Goal: Information Seeking & Learning: Learn about a topic

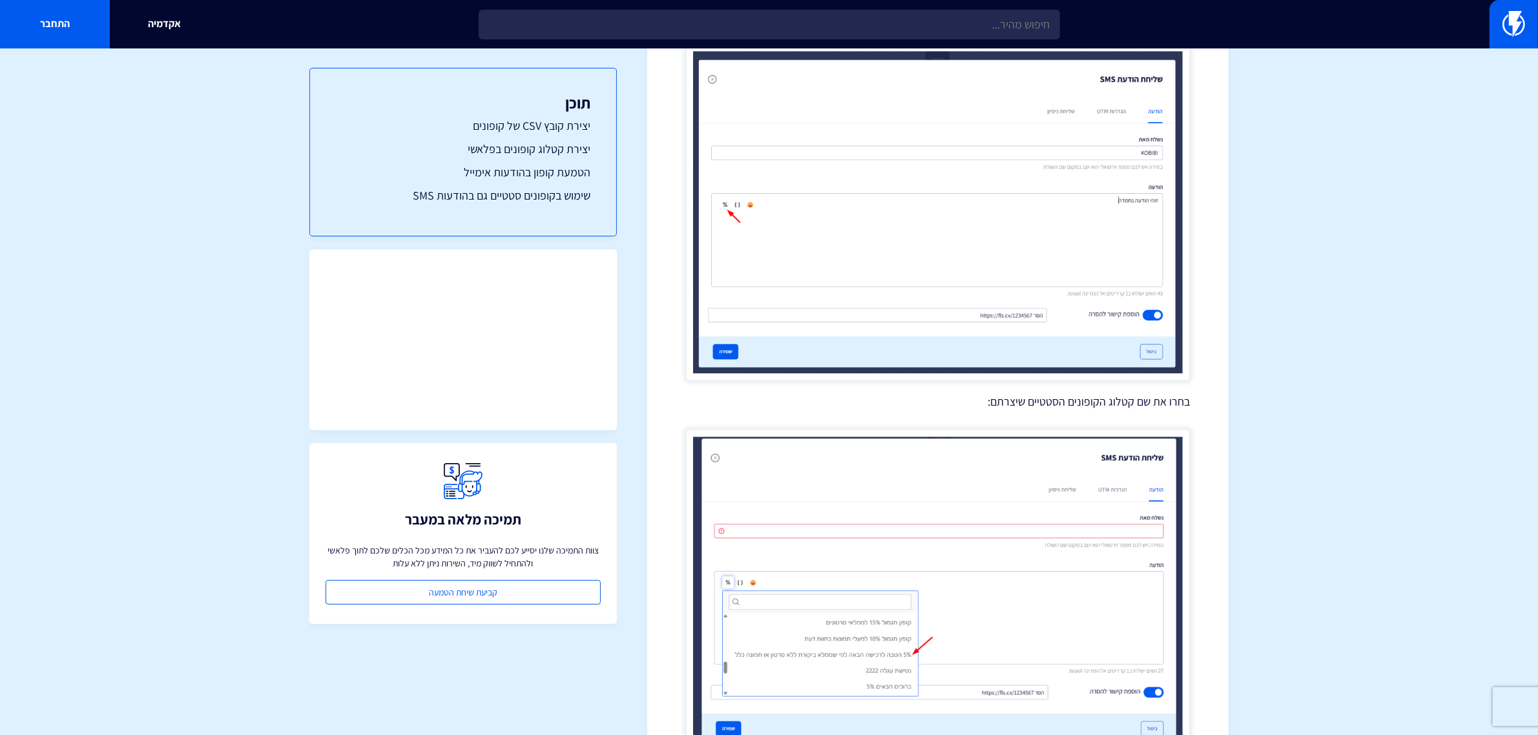
scroll to position [4834, 0]
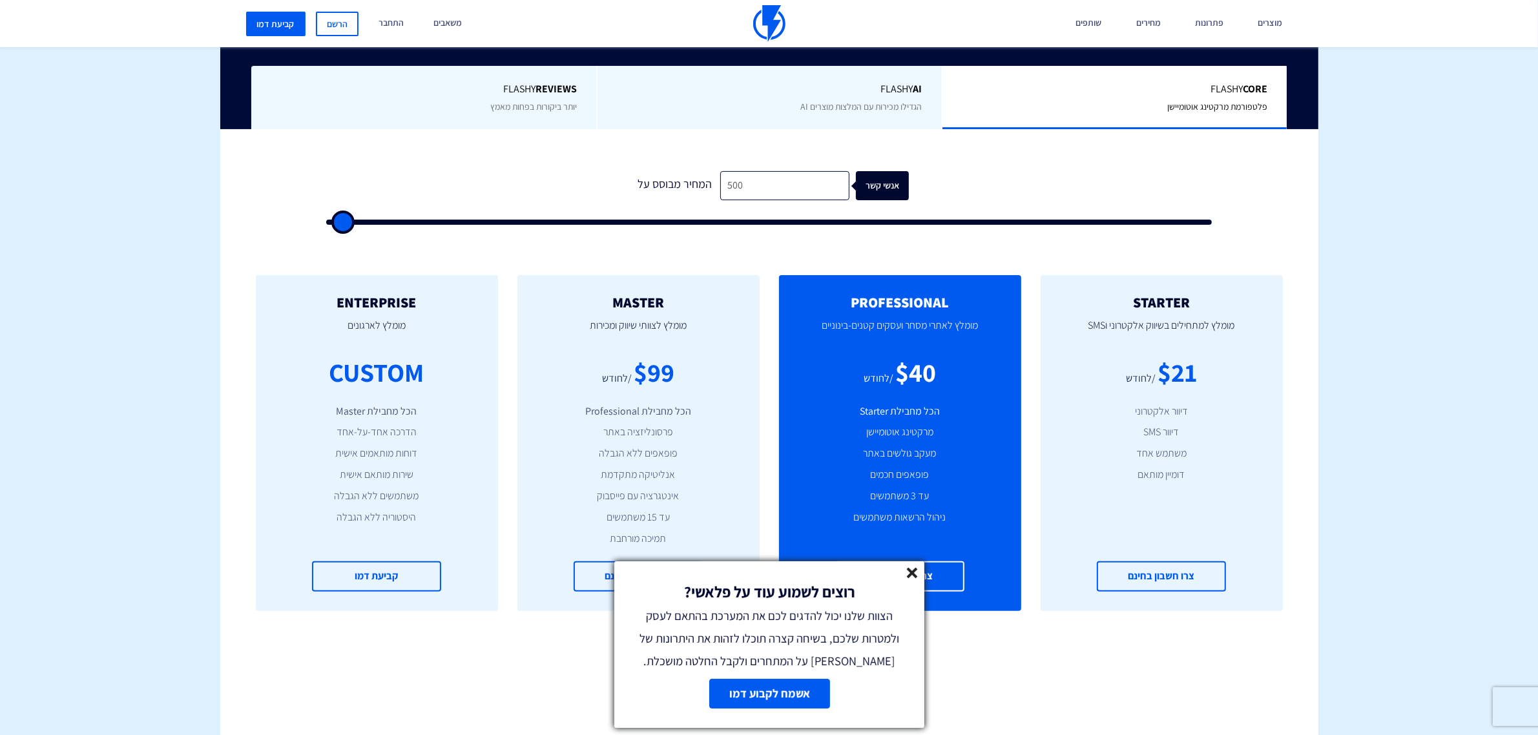
scroll to position [323, 0]
click at [744, 178] on input "500" at bounding box center [784, 185] width 129 height 29
type input "4"
type input "500"
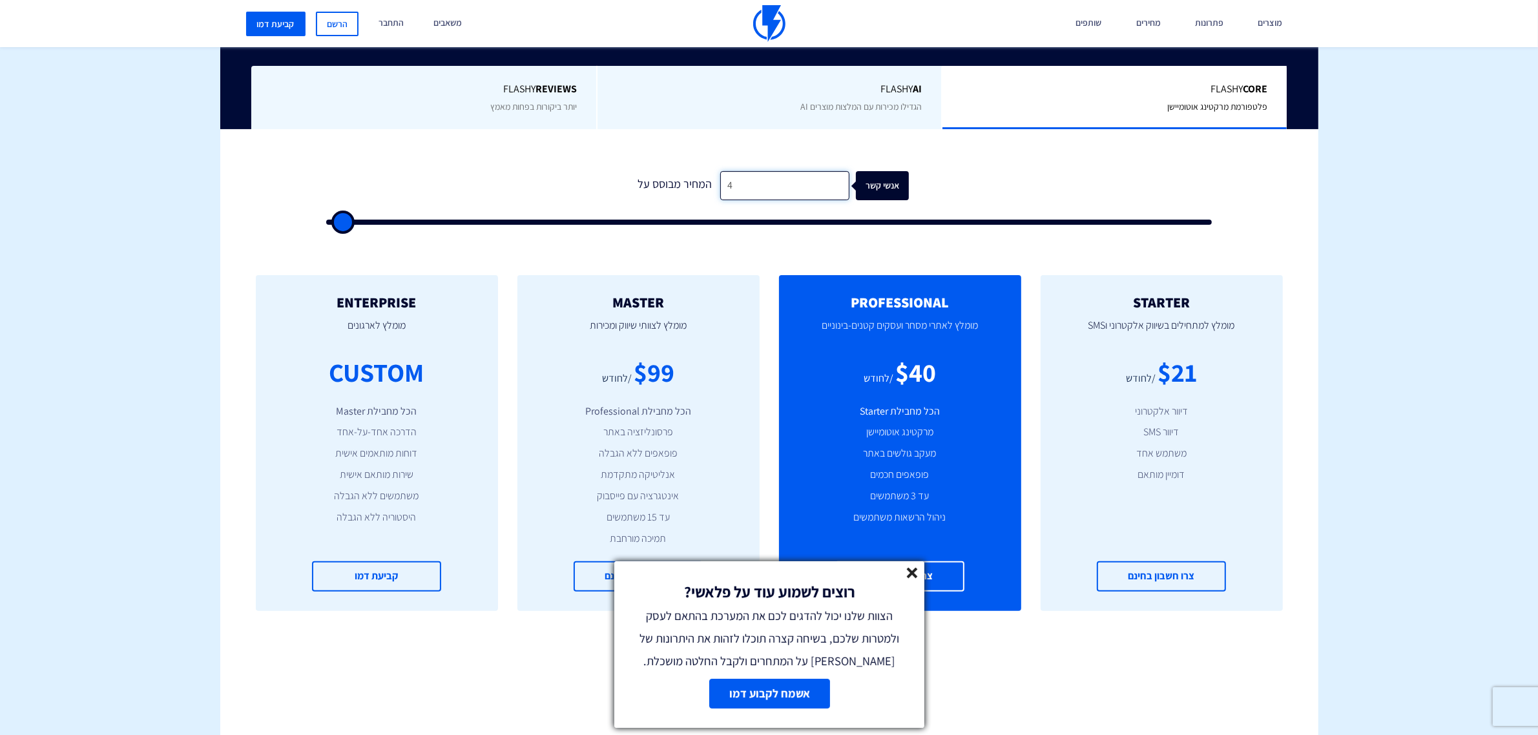
type input "40"
type input "500"
type input "400"
type input "500"
type input "4,000"
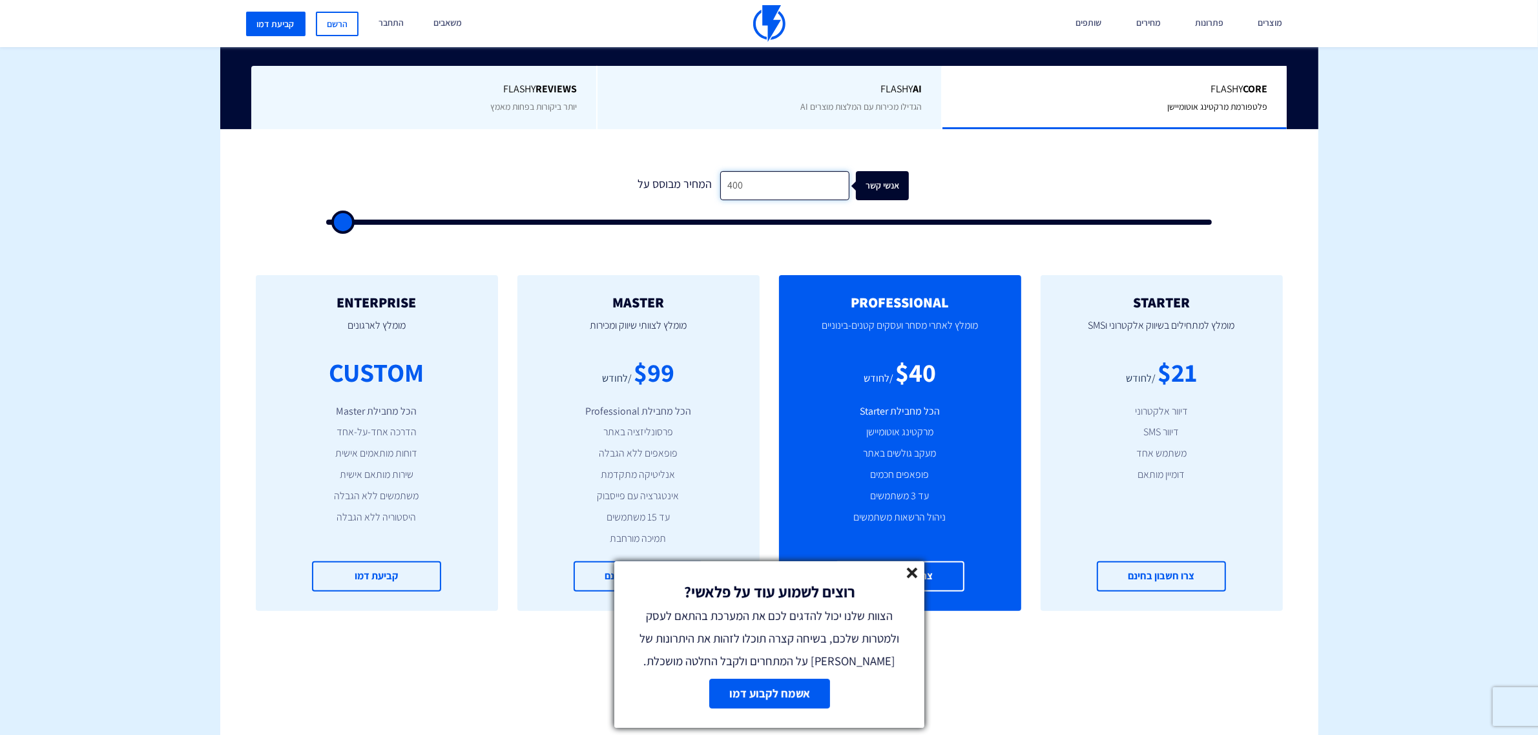
type input "4000"
type input "40,000"
type input "40000"
type input "40,000"
